Goal: Task Accomplishment & Management: Manage account settings

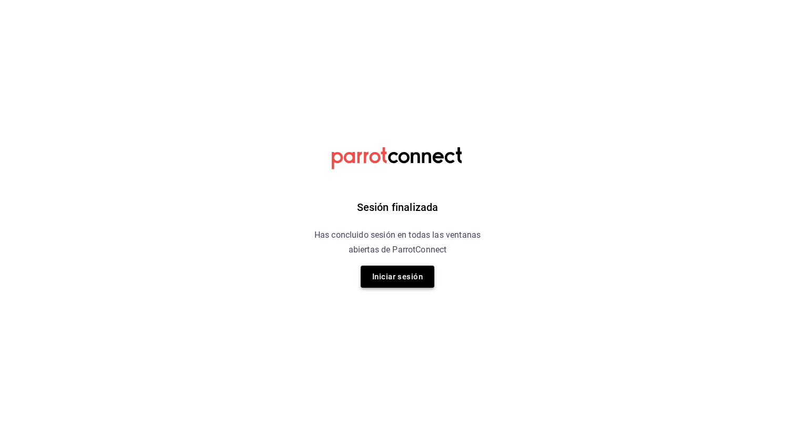
click at [394, 281] on button "Iniciar sesión" at bounding box center [398, 276] width 74 height 22
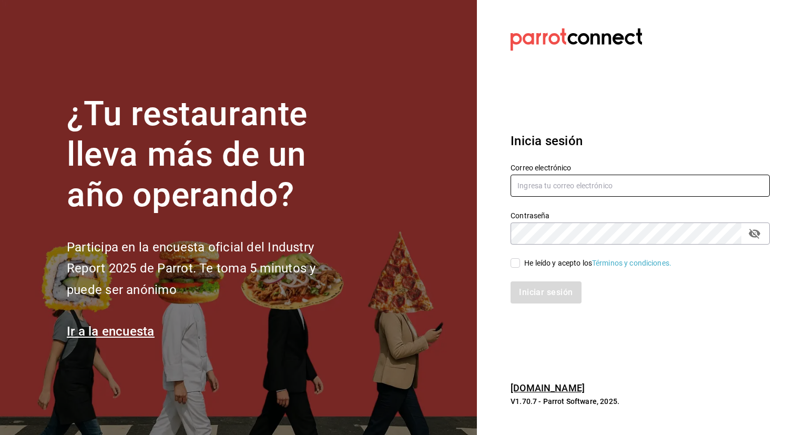
type input "[EMAIL_ADDRESS][DOMAIN_NAME]"
click at [515, 263] on input "He leído y acepto los Términos y condiciones." at bounding box center [514, 262] width 9 height 9
checkbox input "true"
click at [544, 294] on button "Iniciar sesión" at bounding box center [545, 292] width 71 height 22
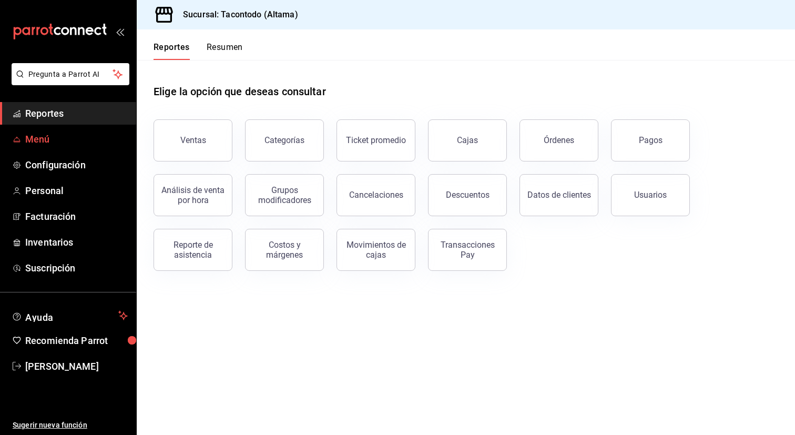
click at [55, 137] on span "Menú" at bounding box center [76, 139] width 102 height 14
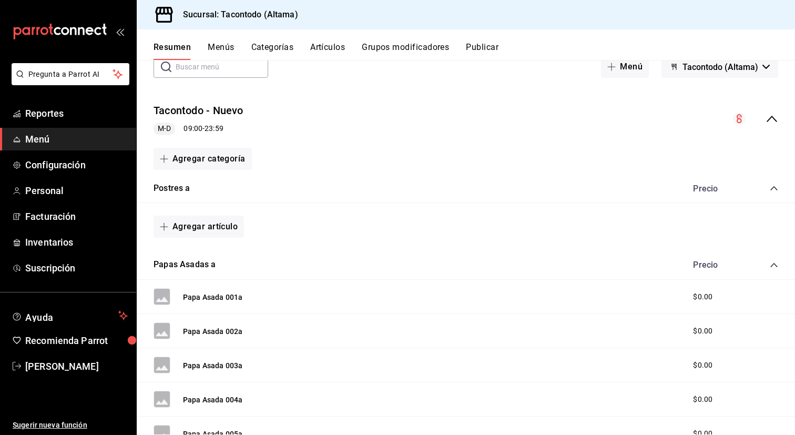
scroll to position [23, 0]
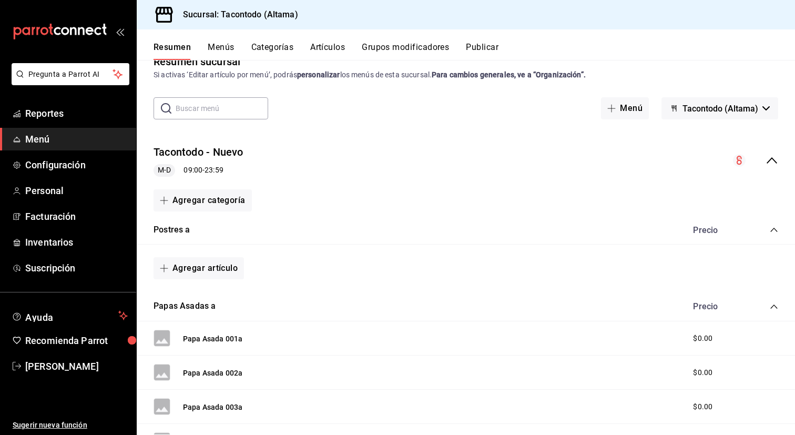
click at [212, 49] on button "Menús" at bounding box center [221, 51] width 26 height 18
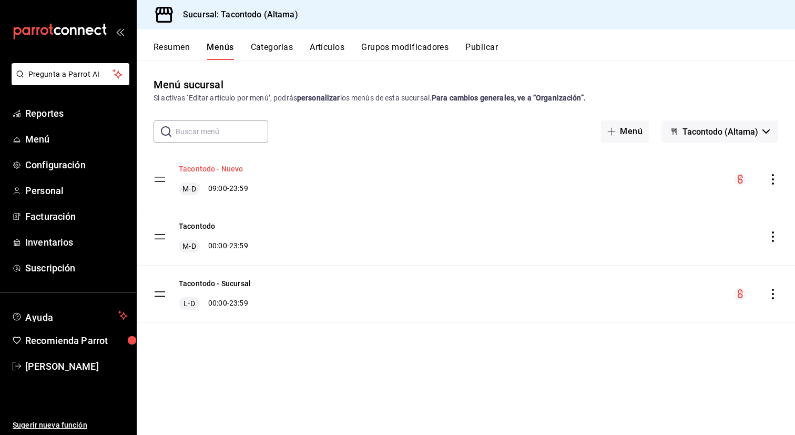
click at [232, 171] on button "Tacontodo - Nuevo" at bounding box center [211, 168] width 65 height 11
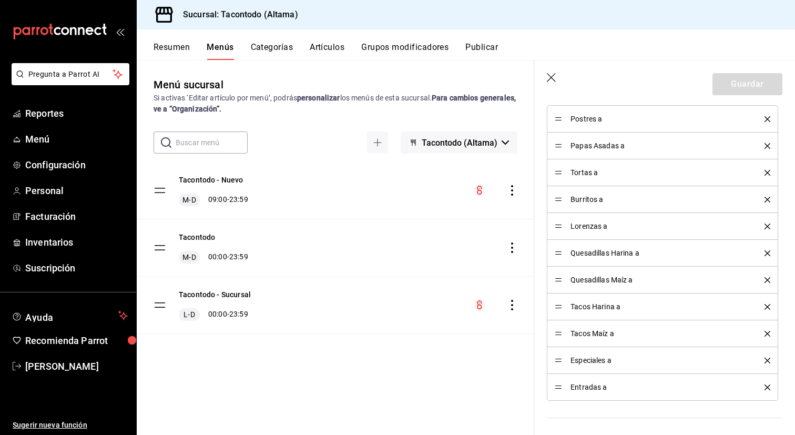
scroll to position [348, 0]
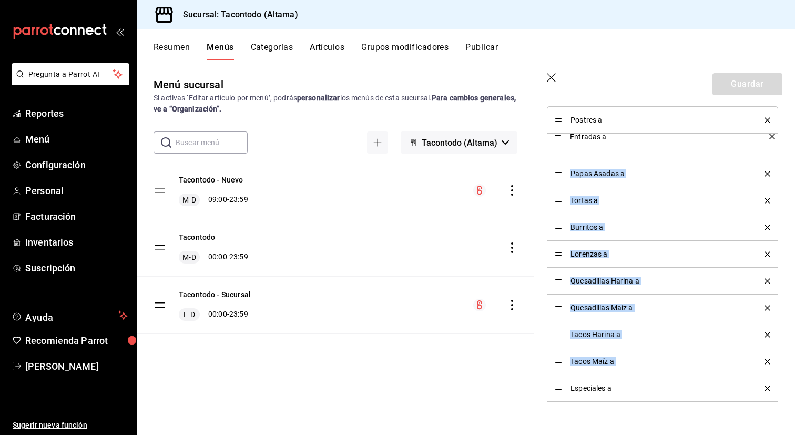
drag, startPoint x: 556, startPoint y: 388, endPoint x: 578, endPoint y: 137, distance: 251.7
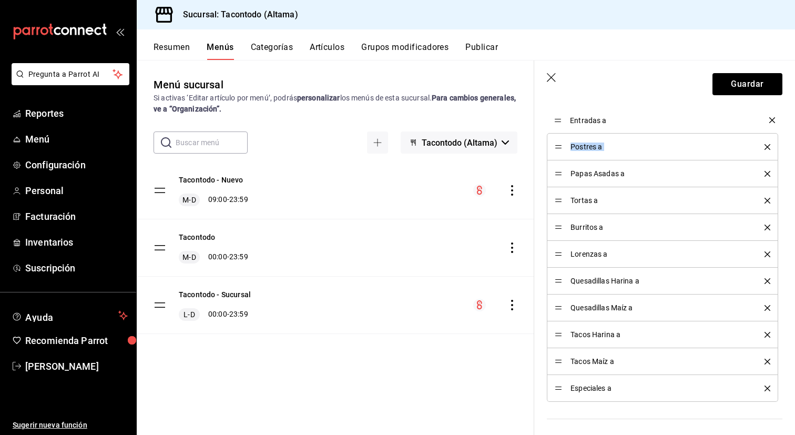
drag, startPoint x: 558, startPoint y: 147, endPoint x: 558, endPoint y: 120, distance: 26.8
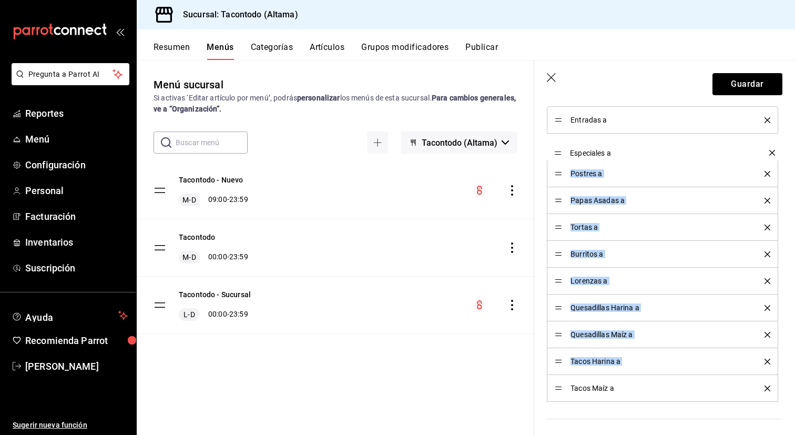
drag, startPoint x: 557, startPoint y: 390, endPoint x: 559, endPoint y: 148, distance: 241.8
drag, startPoint x: 557, startPoint y: 389, endPoint x: 562, endPoint y: 177, distance: 212.9
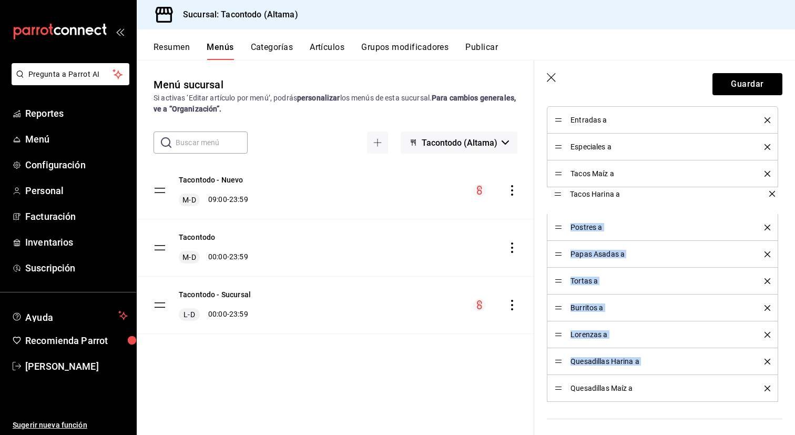
drag, startPoint x: 560, startPoint y: 390, endPoint x: 558, endPoint y: 197, distance: 193.4
drag, startPoint x: 557, startPoint y: 389, endPoint x: 553, endPoint y: 222, distance: 167.7
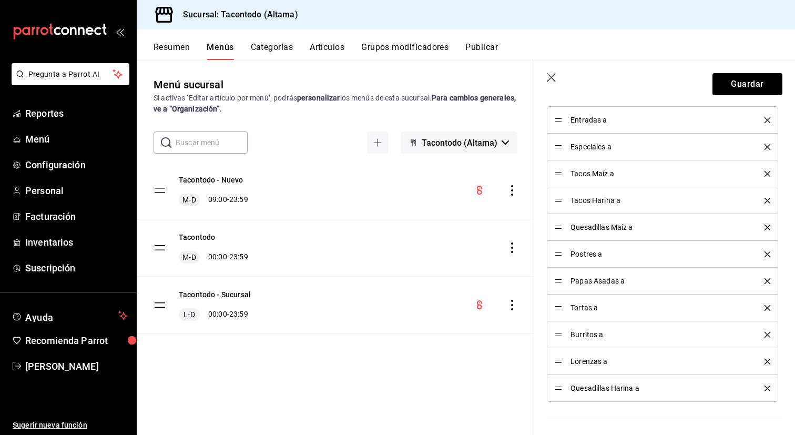
click at [559, 392] on div "Quesadillas Harina a" at bounding box center [662, 388] width 215 height 12
drag, startPoint x: 558, startPoint y: 389, endPoint x: 555, endPoint y: 254, distance: 134.6
drag, startPoint x: 559, startPoint y: 387, endPoint x: 555, endPoint y: 275, distance: 112.0
drag, startPoint x: 558, startPoint y: 388, endPoint x: 556, endPoint y: 307, distance: 81.0
drag, startPoint x: 557, startPoint y: 362, endPoint x: 556, endPoint y: 335, distance: 26.3
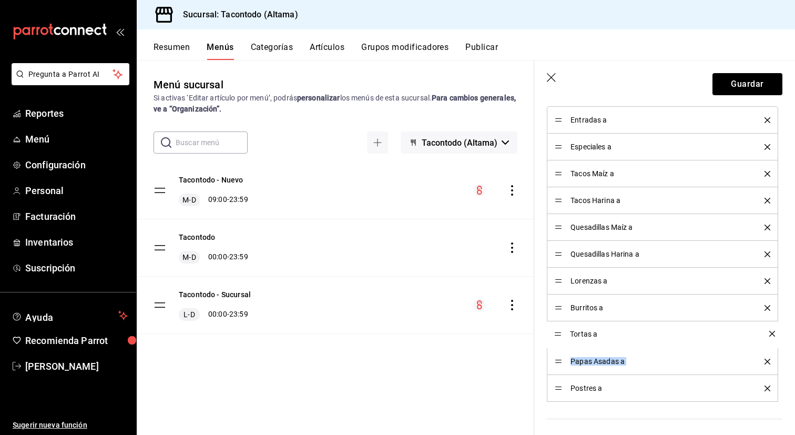
drag, startPoint x: 556, startPoint y: 388, endPoint x: 552, endPoint y: 334, distance: 54.8
click at [734, 83] on button "Guardar" at bounding box center [747, 84] width 70 height 22
checkbox input "false"
type input "1758680579115"
